Goal: Task Accomplishment & Management: Manage account settings

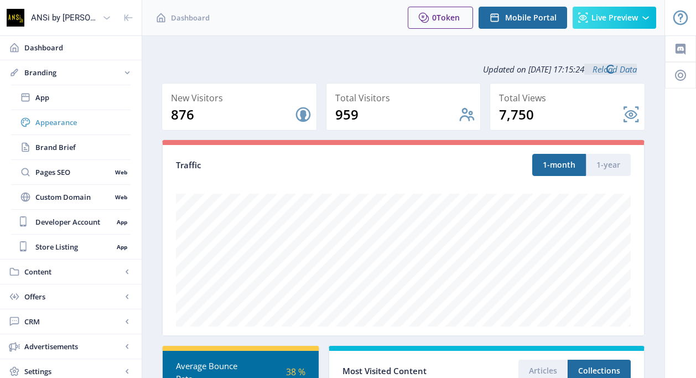
click at [80, 126] on span "Appearance" at bounding box center [82, 122] width 95 height 11
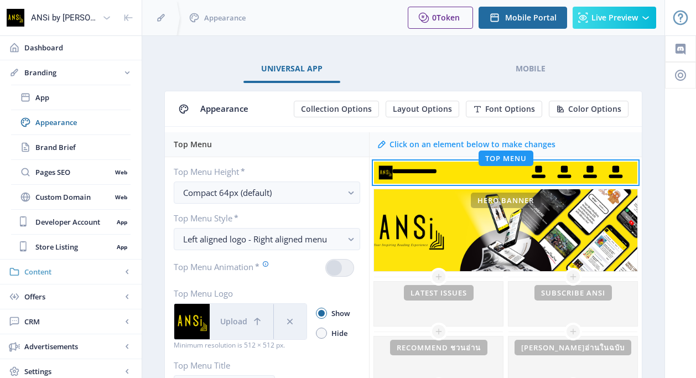
click at [43, 272] on span "Content" at bounding box center [72, 271] width 97 height 11
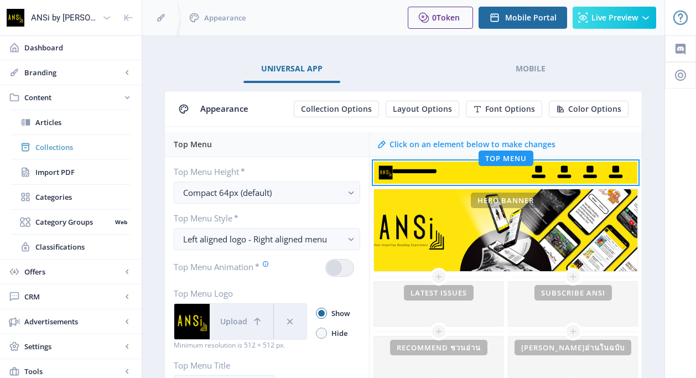
click at [82, 144] on span "Collections" at bounding box center [82, 147] width 95 height 11
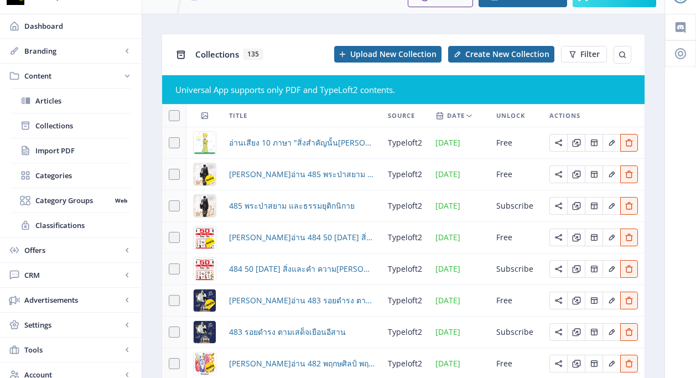
scroll to position [26, 0]
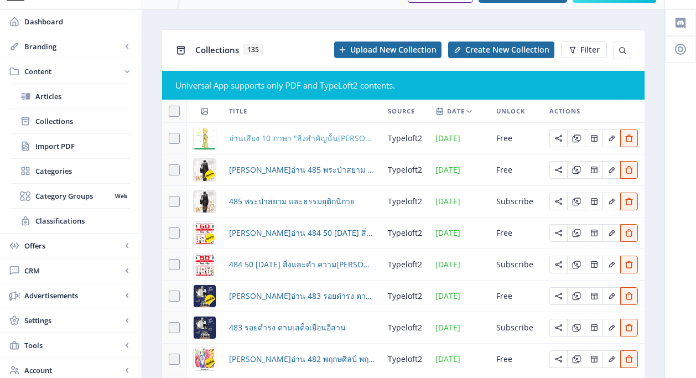
click at [306, 141] on span "อ่านเสียง 10 ภาษา "สิ่งสำคัญนั้น[PERSON_NAME]เห็นด้วย[PERSON_NAME]" วรรณกรรมเจ้…" at bounding box center [302, 138] width 146 height 13
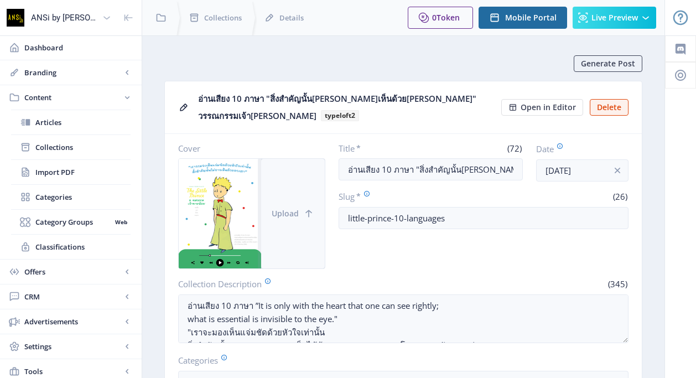
click at [282, 203] on button "Upload" at bounding box center [293, 214] width 64 height 110
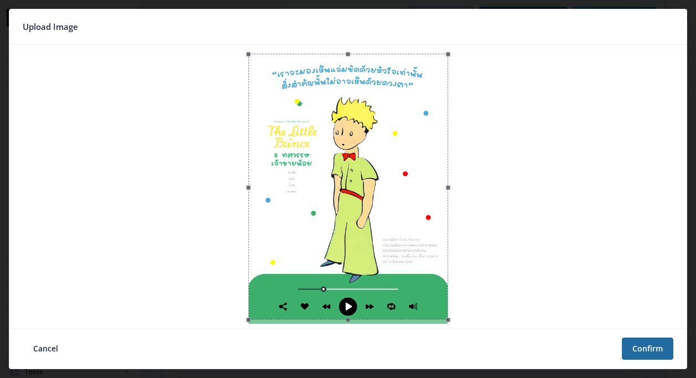
click at [345, 230] on div at bounding box center [348, 187] width 200 height 266
click at [659, 341] on button "Confirm" at bounding box center [647, 348] width 51 height 22
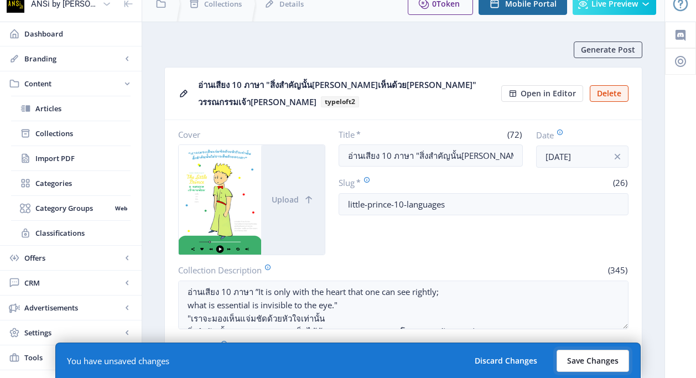
click at [570, 363] on button "Save Changes" at bounding box center [593, 361] width 72 height 22
